Goal: Information Seeking & Learning: Learn about a topic

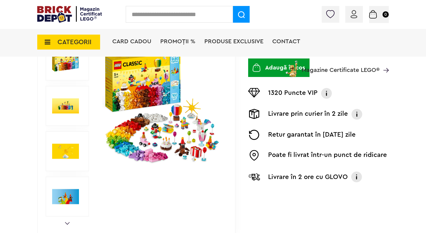
scroll to position [119, 0]
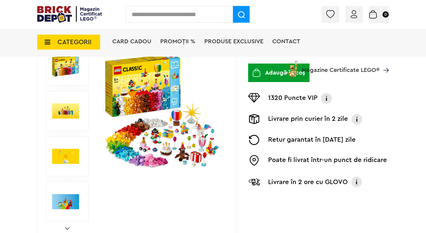
click at [171, 102] on img at bounding box center [162, 111] width 120 height 120
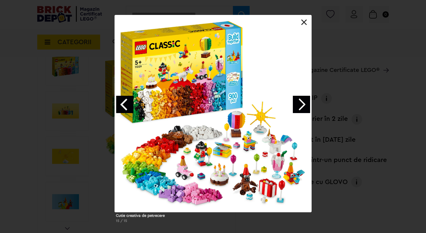
click at [303, 102] on link "Next image" at bounding box center [301, 104] width 17 height 17
click at [301, 103] on link "Next image" at bounding box center [301, 104] width 17 height 17
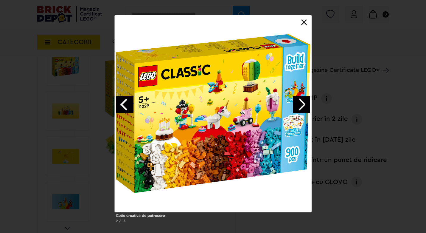
click at [301, 103] on link "Next image" at bounding box center [301, 104] width 17 height 17
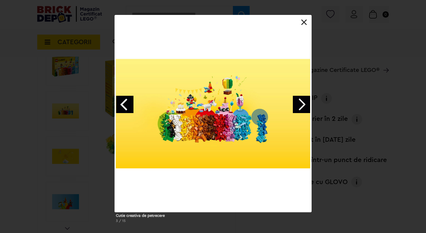
click at [301, 103] on link "Next image" at bounding box center [301, 104] width 17 height 17
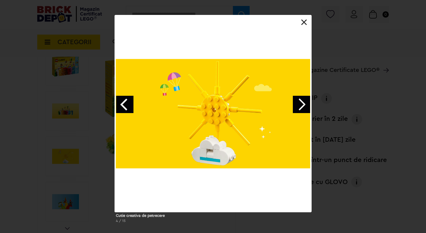
click at [301, 103] on link "Next image" at bounding box center [301, 104] width 17 height 17
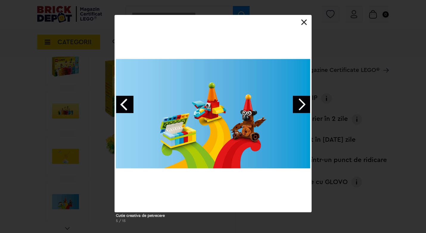
click at [301, 103] on link "Next image" at bounding box center [301, 104] width 17 height 17
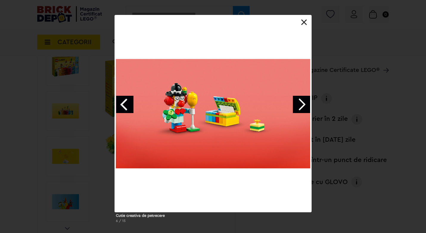
click at [301, 103] on link "Next image" at bounding box center [301, 104] width 17 height 17
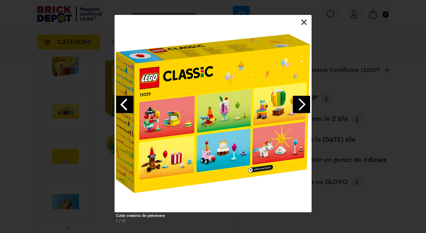
click at [301, 103] on link "Next image" at bounding box center [301, 104] width 17 height 17
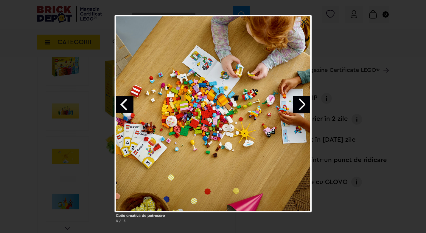
click at [127, 103] on link "Previous image" at bounding box center [124, 104] width 17 height 17
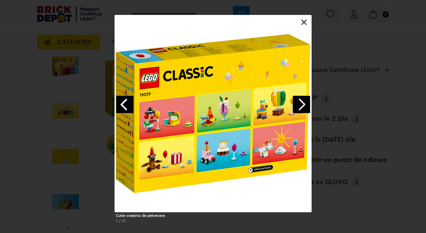
click at [303, 105] on link "Next image" at bounding box center [301, 104] width 17 height 17
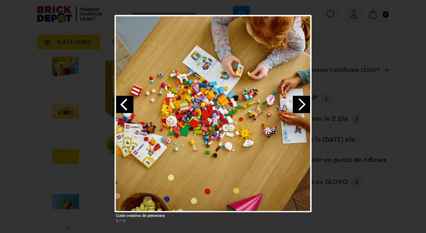
click at [303, 105] on link "Next image" at bounding box center [301, 104] width 17 height 17
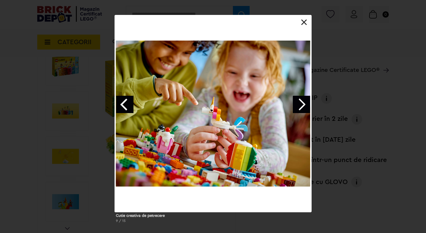
click at [303, 105] on link "Next image" at bounding box center [301, 104] width 17 height 17
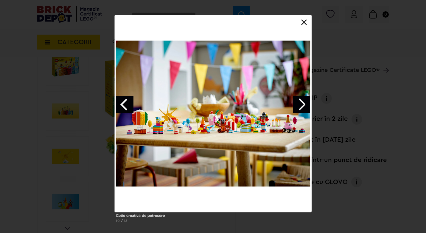
click at [303, 105] on link "Next image" at bounding box center [301, 104] width 17 height 17
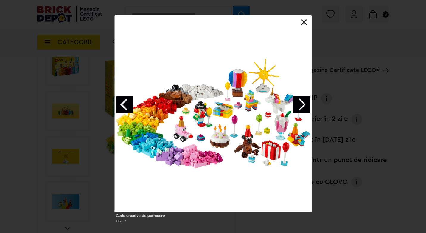
click at [303, 105] on link "Next image" at bounding box center [301, 104] width 17 height 17
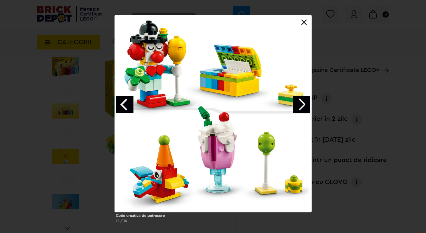
click at [303, 105] on link "Next image" at bounding box center [301, 104] width 17 height 17
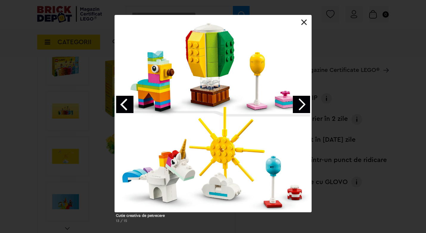
click at [303, 105] on link "Next image" at bounding box center [301, 104] width 17 height 17
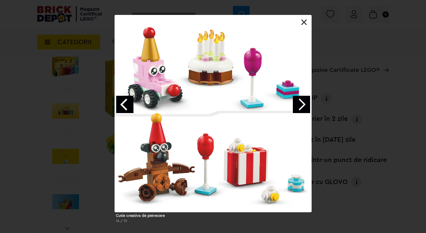
click at [303, 105] on link "Next image" at bounding box center [301, 104] width 17 height 17
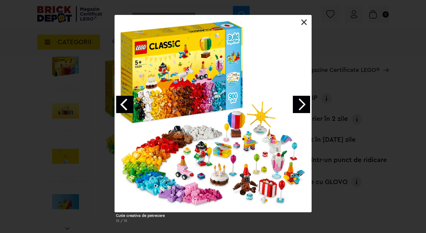
click at [303, 20] on link at bounding box center [304, 22] width 6 height 6
